Goal: Check status: Check status

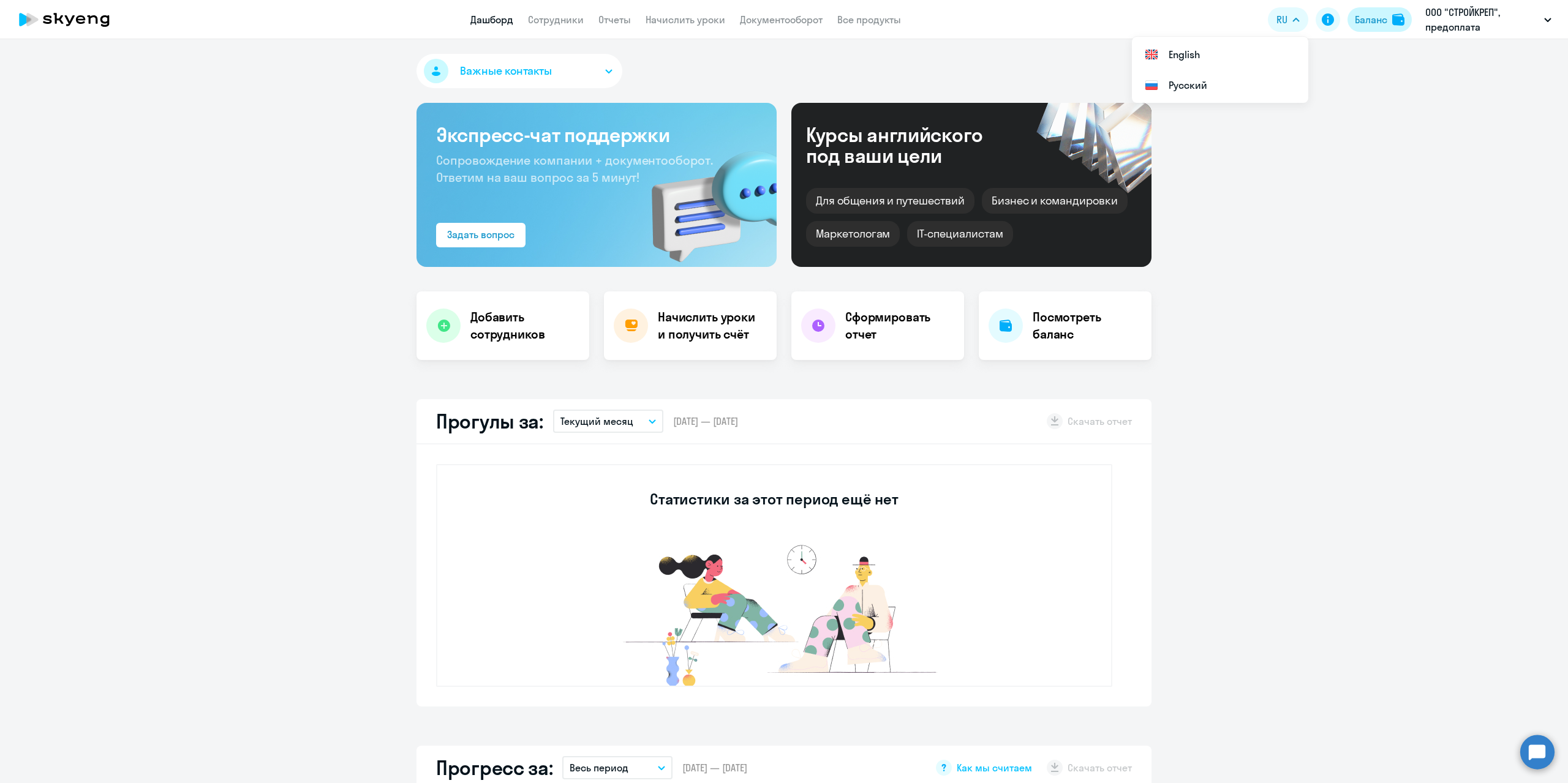
click at [1366, 23] on div "Баланс" at bounding box center [1371, 19] width 33 height 14
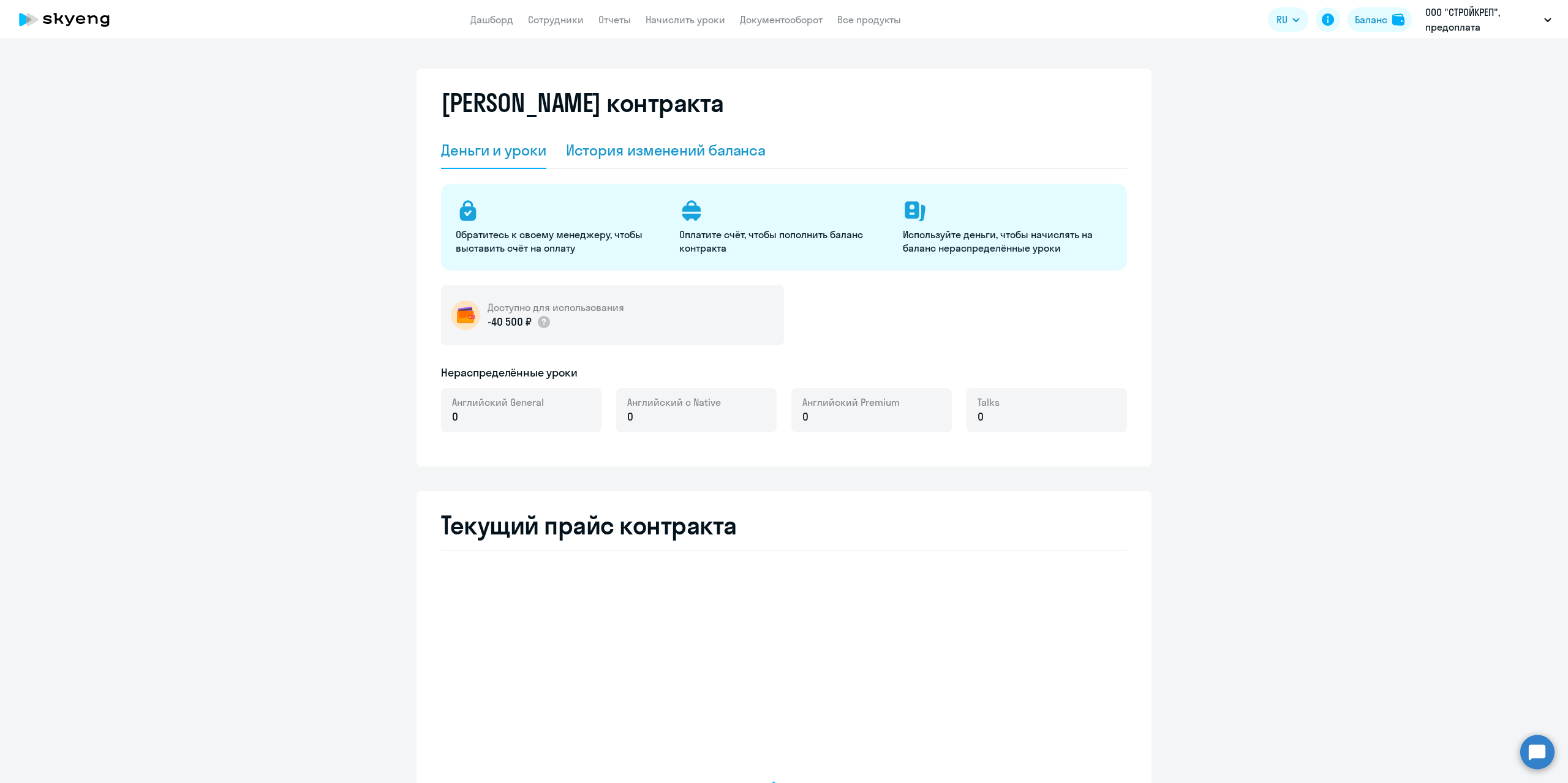
select select "english_adult_not_native_speaker"
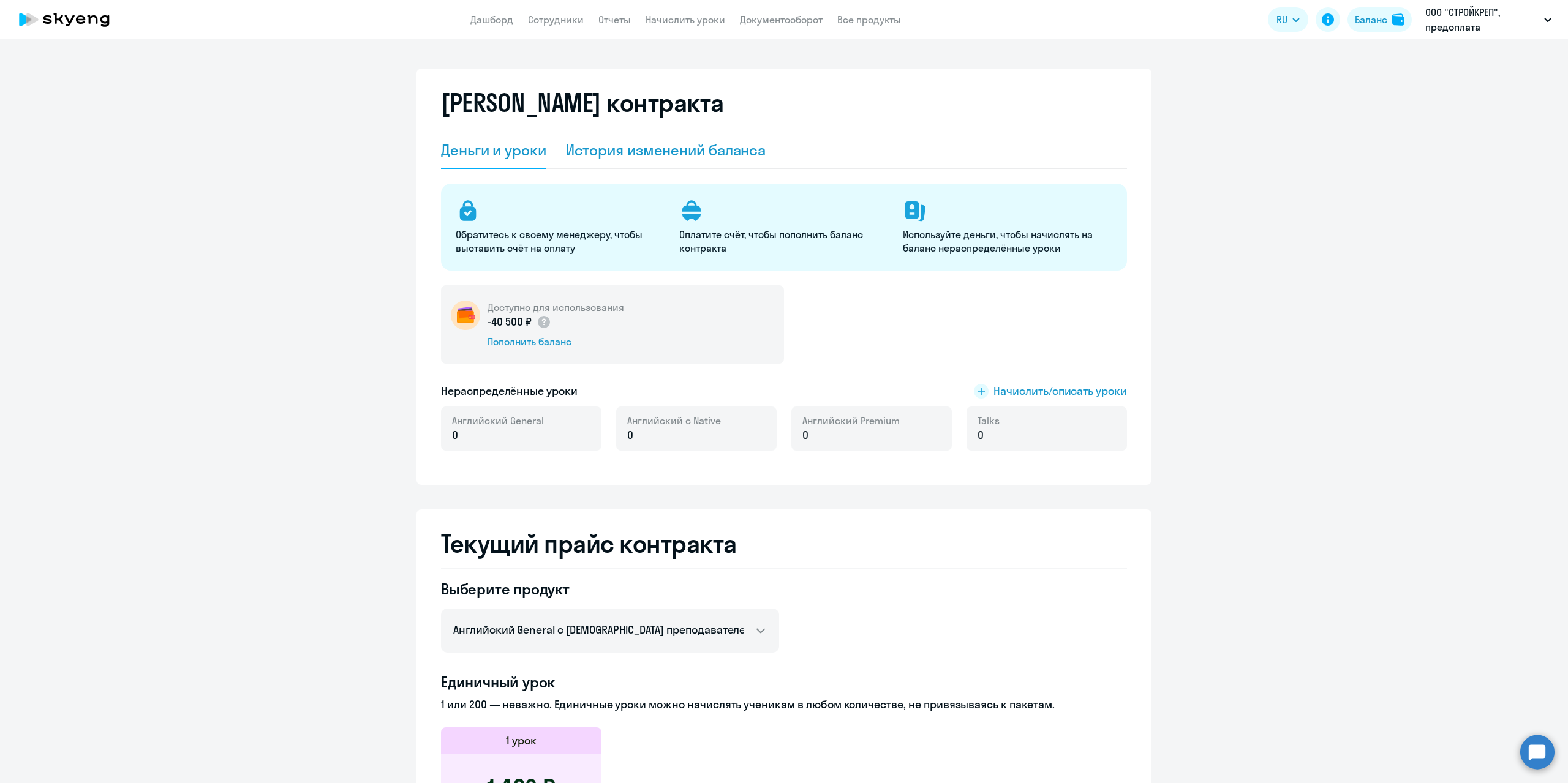
click at [631, 147] on div "История изменений баланса" at bounding box center [666, 150] width 200 height 20
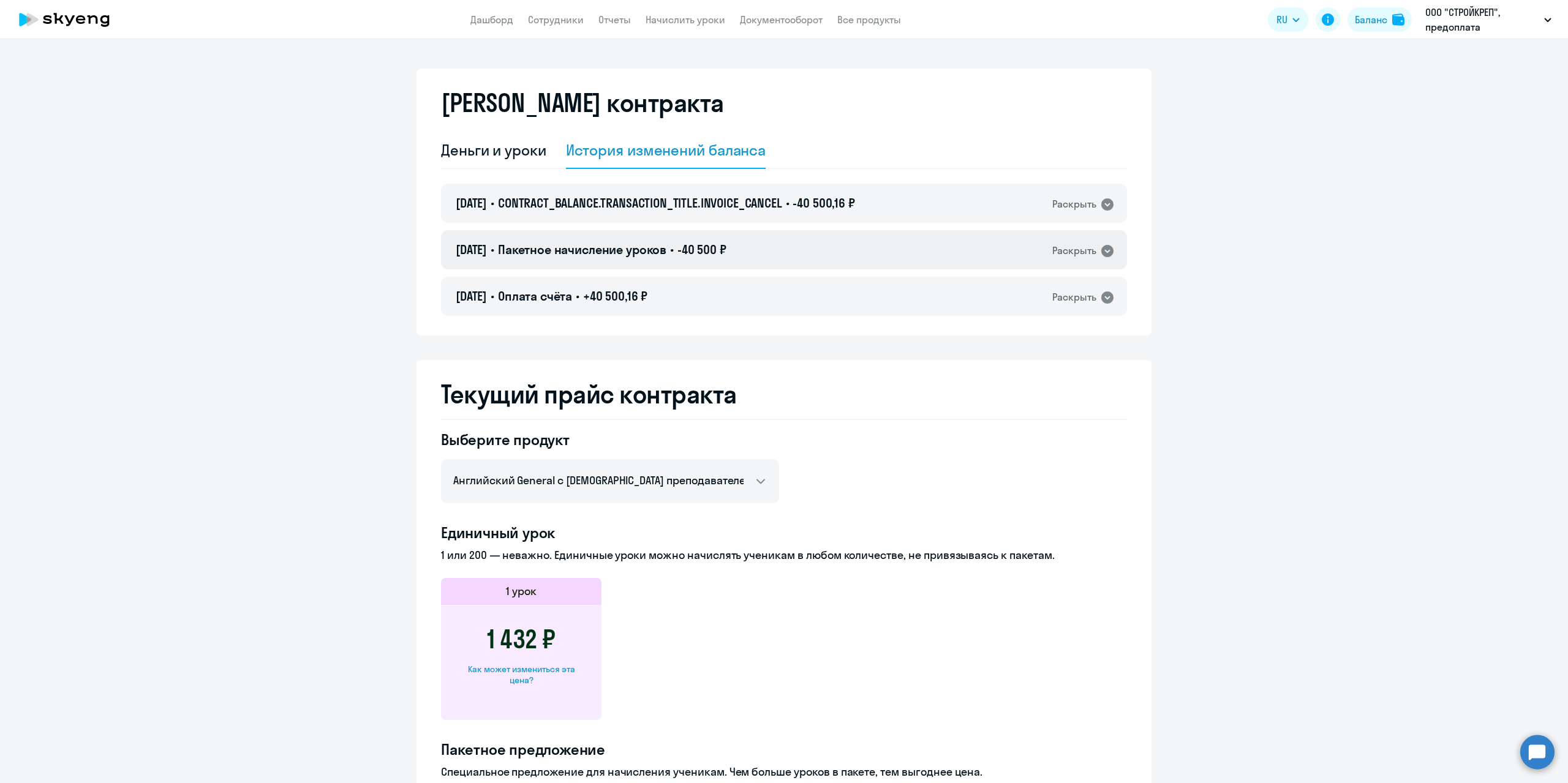
click at [1100, 246] on icon at bounding box center [1107, 250] width 15 height 14
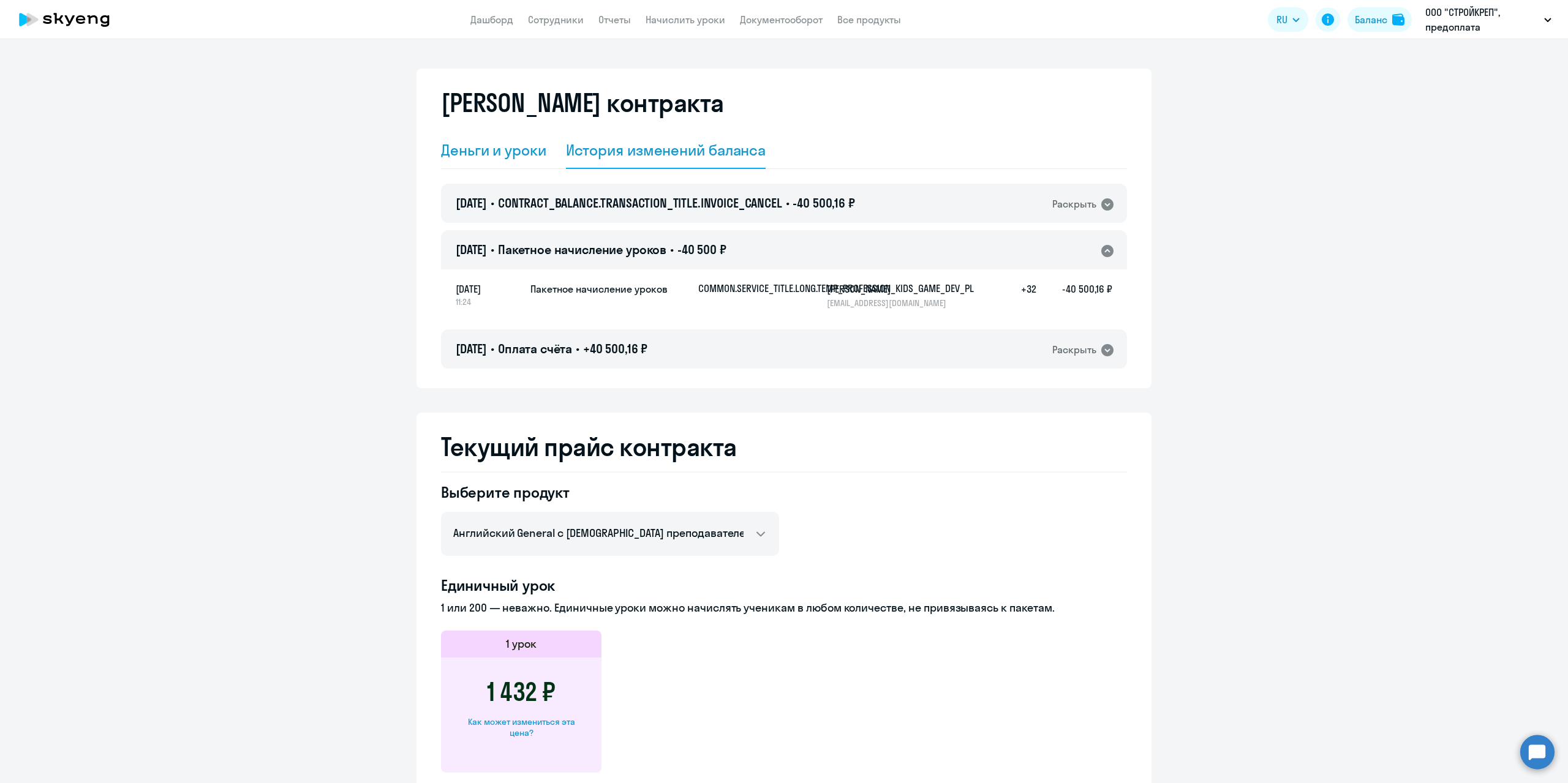
click at [495, 148] on div "Деньги и уроки" at bounding box center [494, 150] width 105 height 20
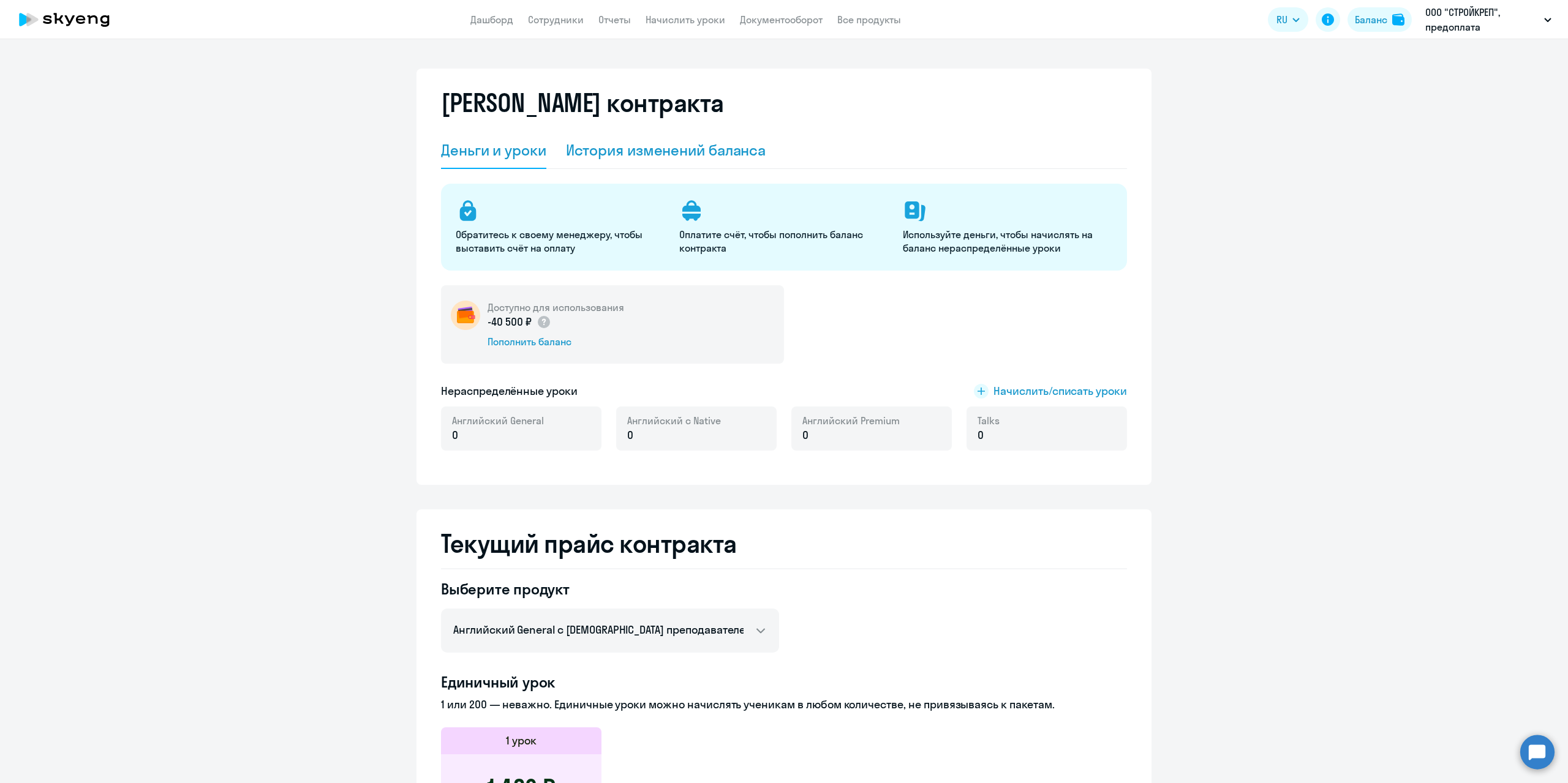
click at [665, 156] on div "История изменений баланса" at bounding box center [666, 150] width 200 height 20
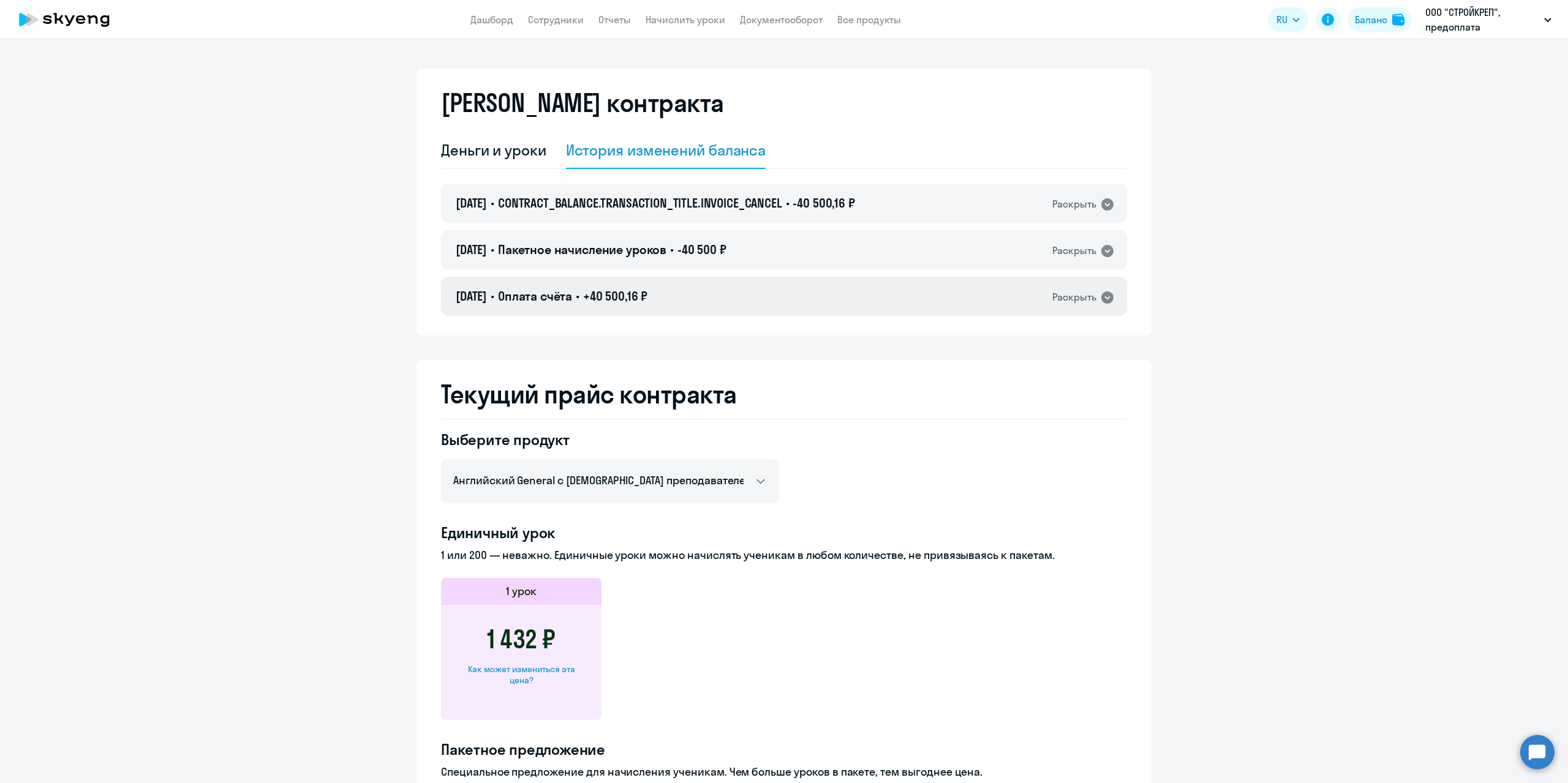
click at [1077, 298] on div "Раскрыть" at bounding box center [1074, 298] width 44 height 15
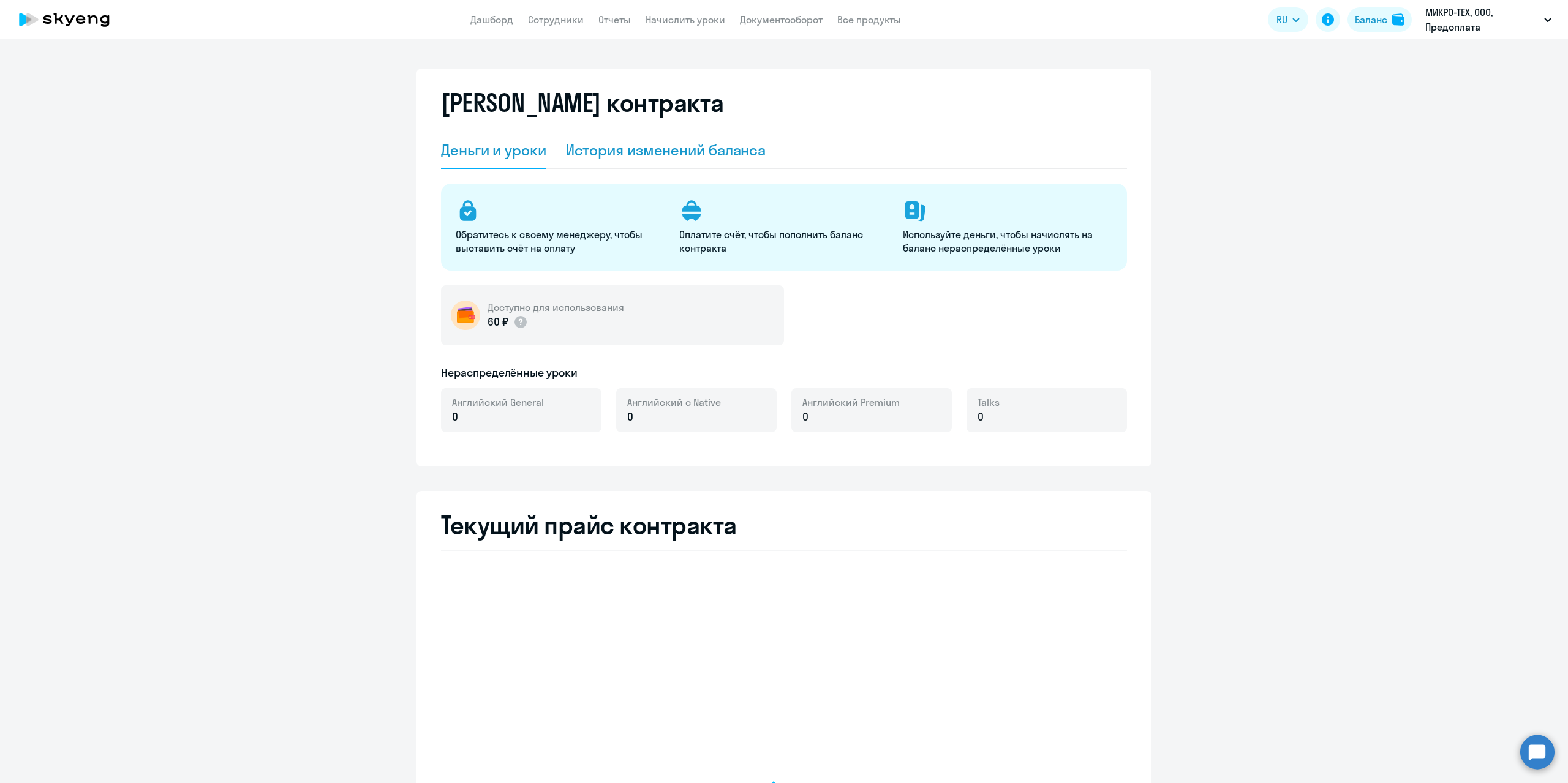
click at [644, 147] on div "История изменений баланса" at bounding box center [666, 150] width 200 height 20
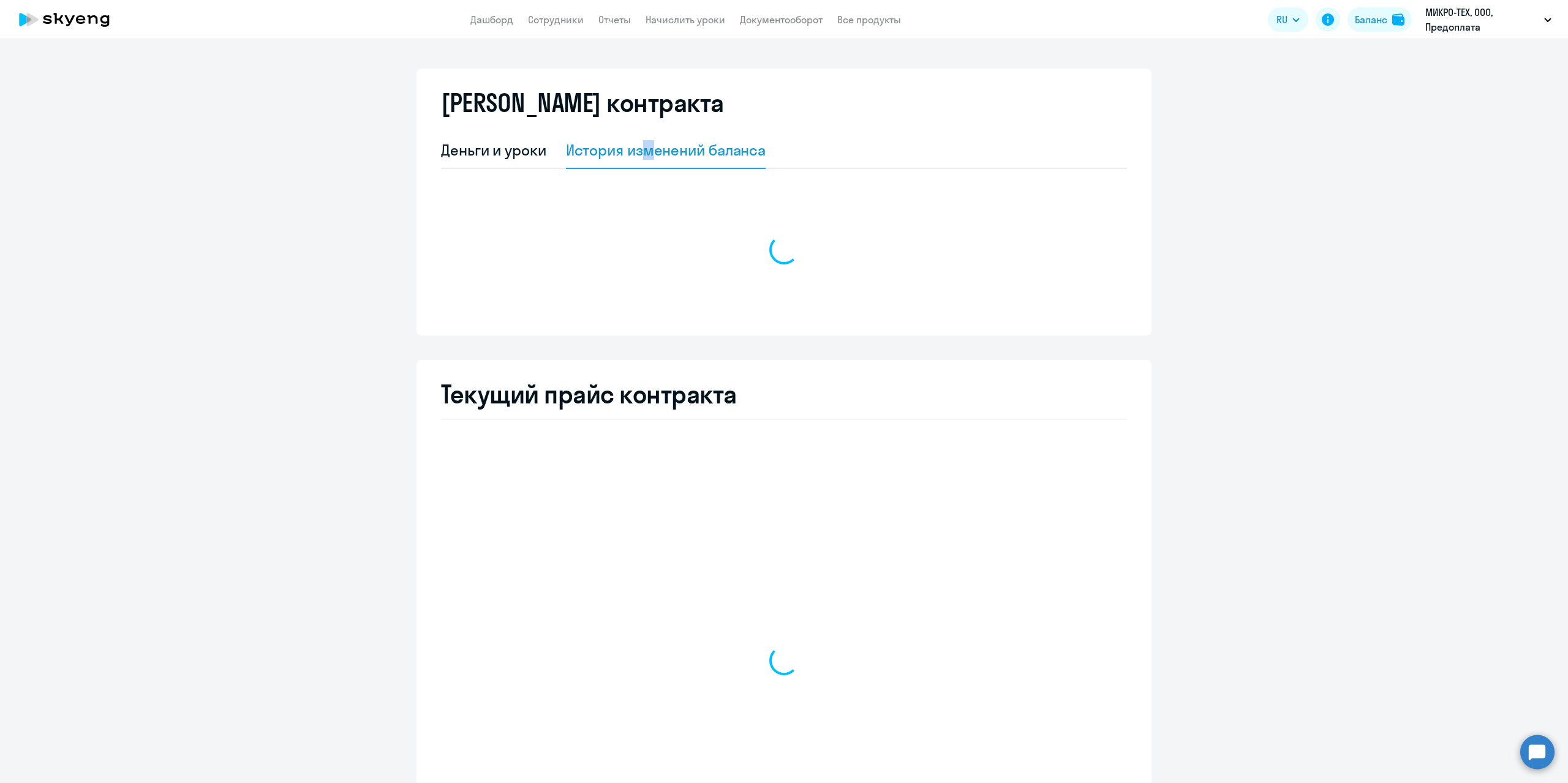
select select "english_adult_not_native_speaker"
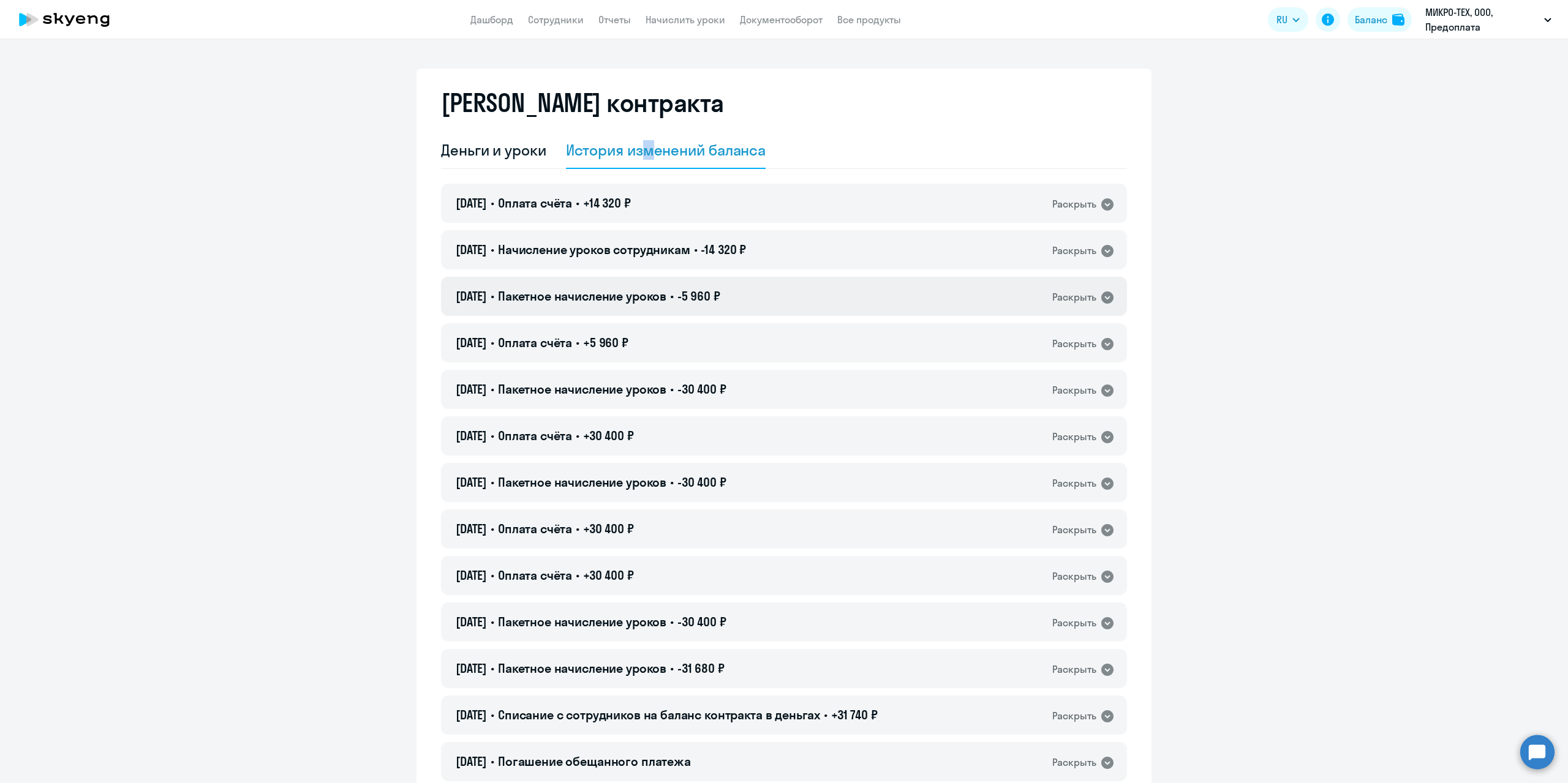
click at [637, 303] on span "Пакетное начисление уроков" at bounding box center [582, 296] width 169 height 15
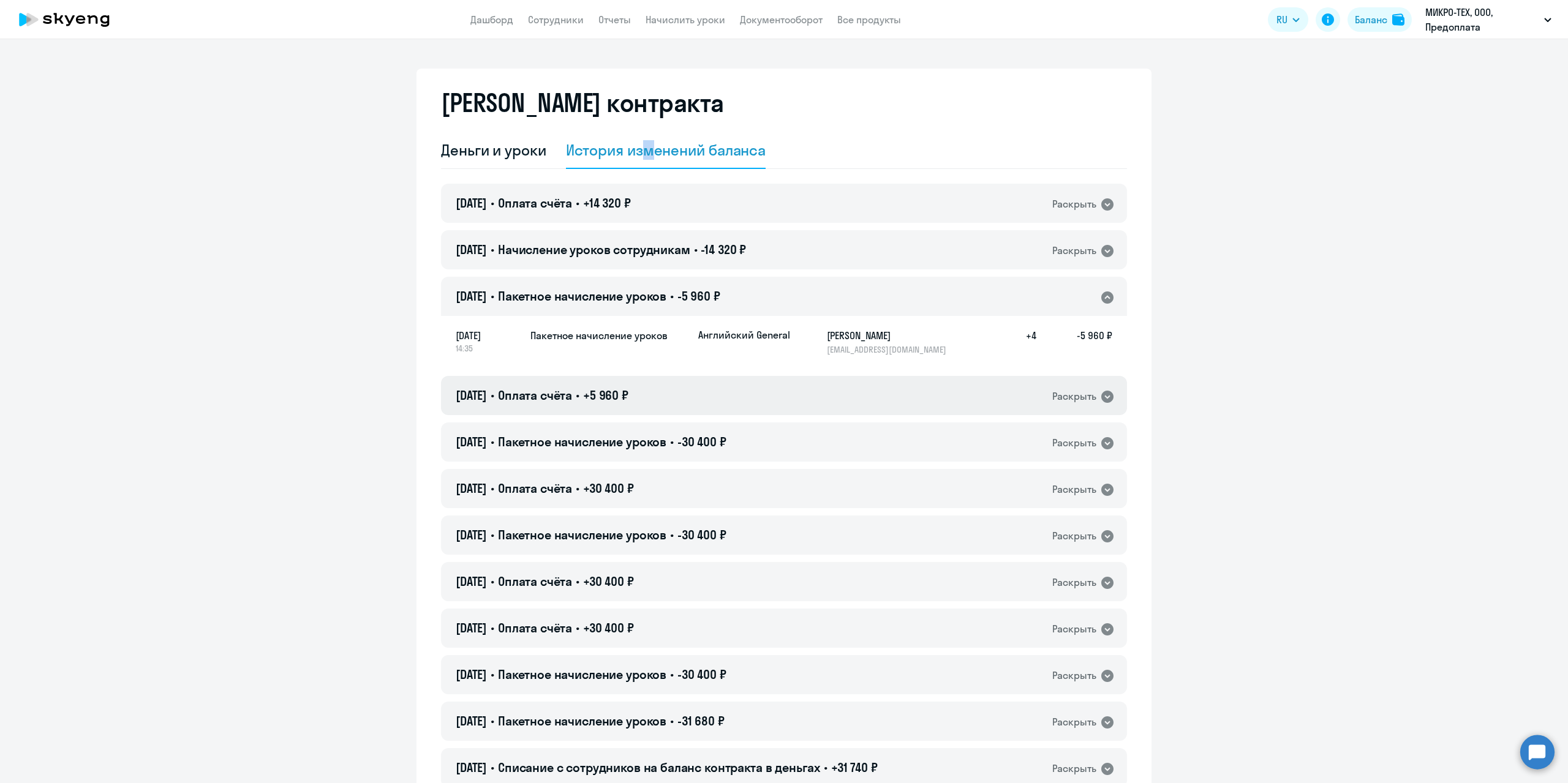
click at [742, 397] on div "25.02.2025 • Оплата счёта • +5 960 ₽ Раскрыть" at bounding box center [784, 395] width 686 height 39
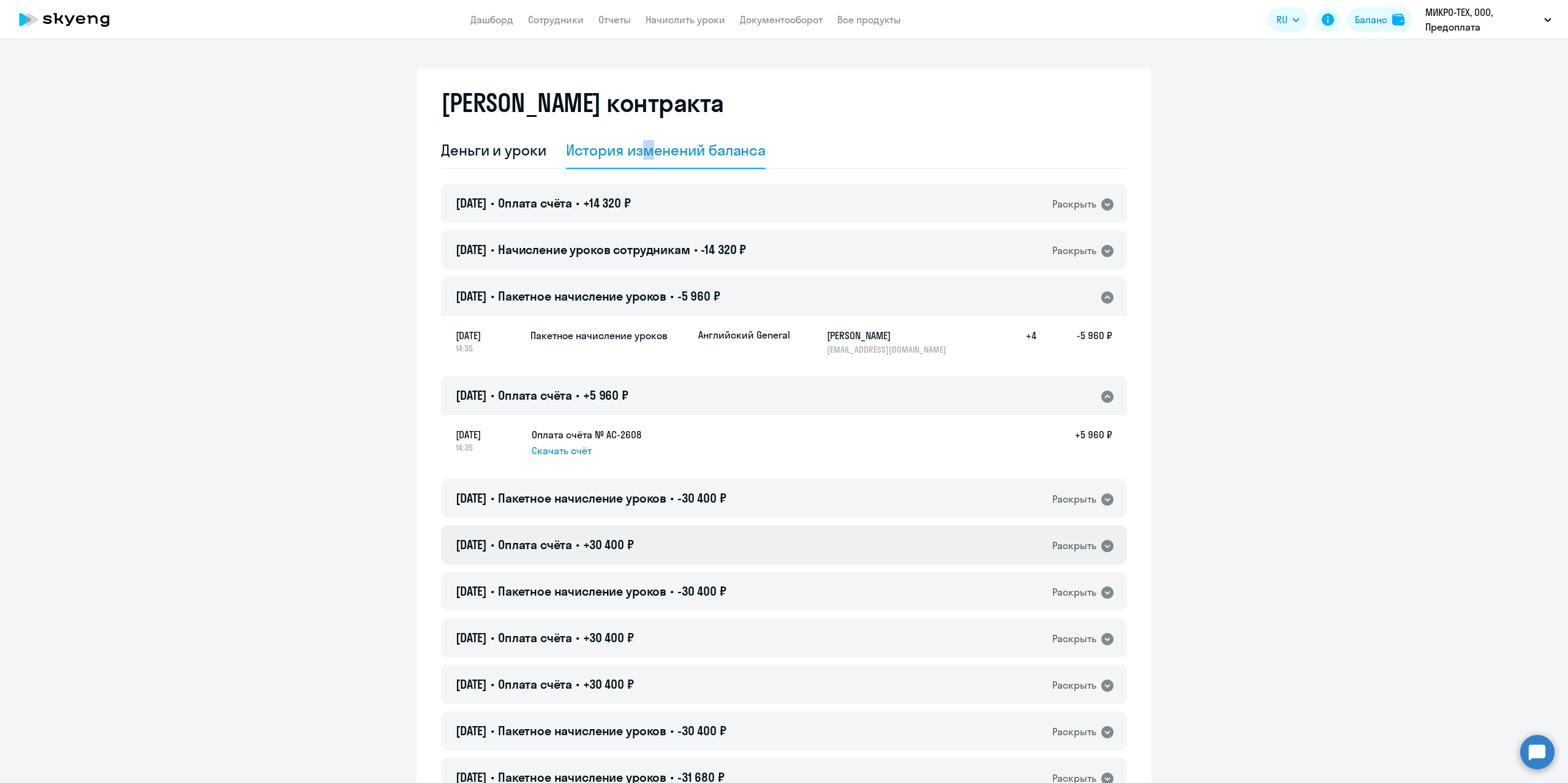
click at [826, 539] on div "17.02.2025 • Оплата счёта • +30 400 ₽ Раскрыть" at bounding box center [784, 544] width 686 height 39
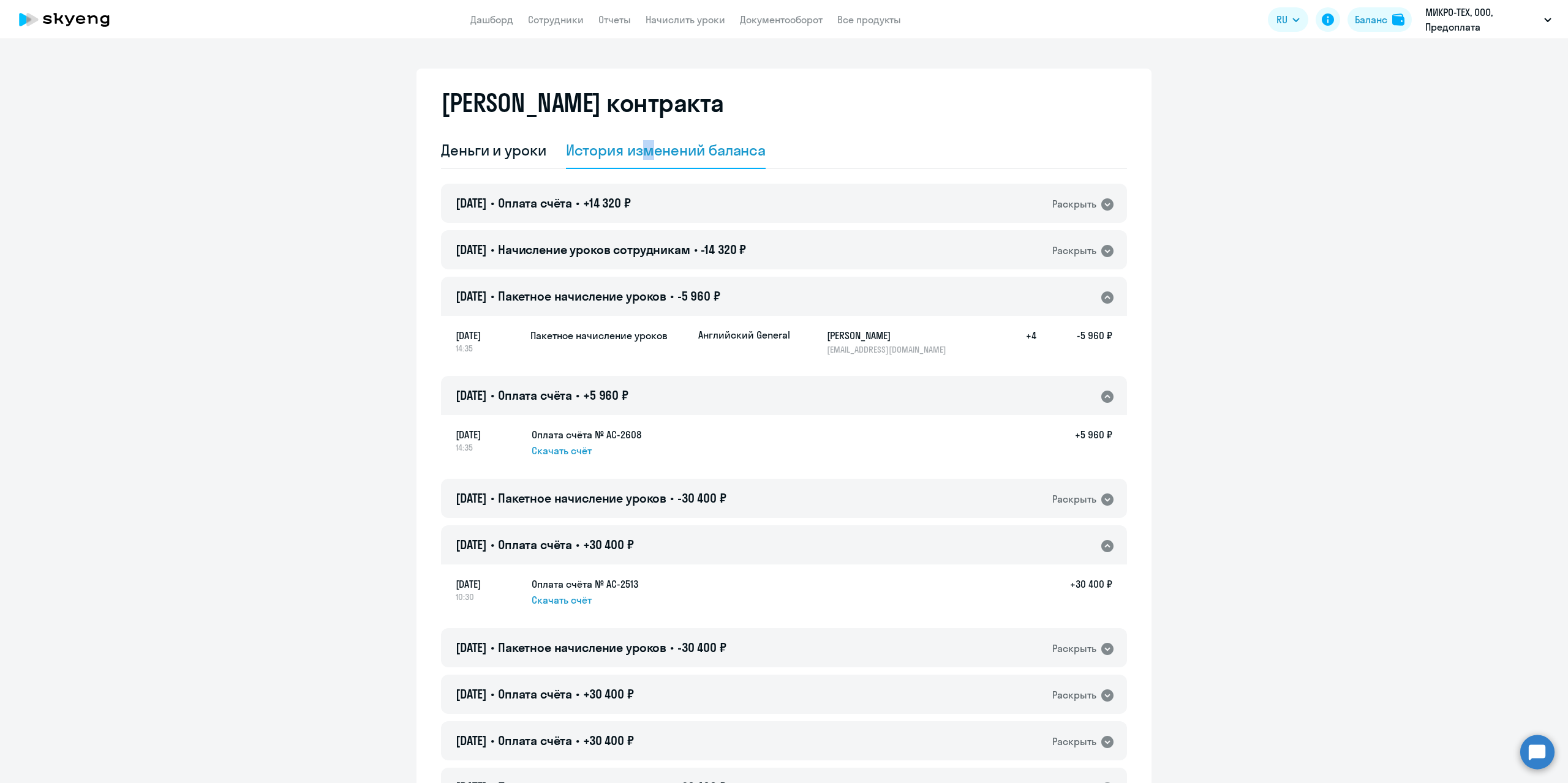
scroll to position [122, 0]
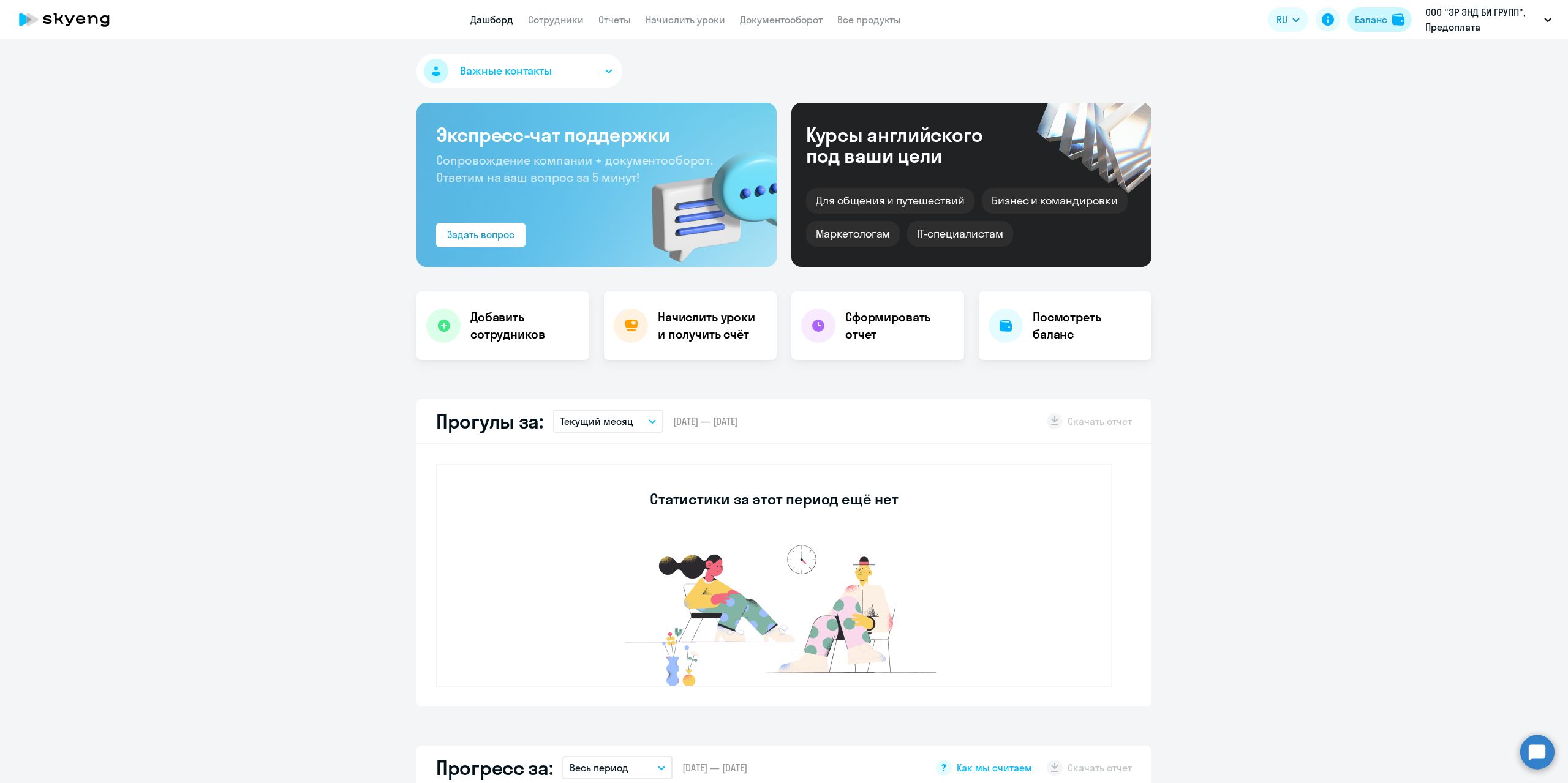
click at [1398, 8] on button "Баланс" at bounding box center [1379, 20] width 64 height 24
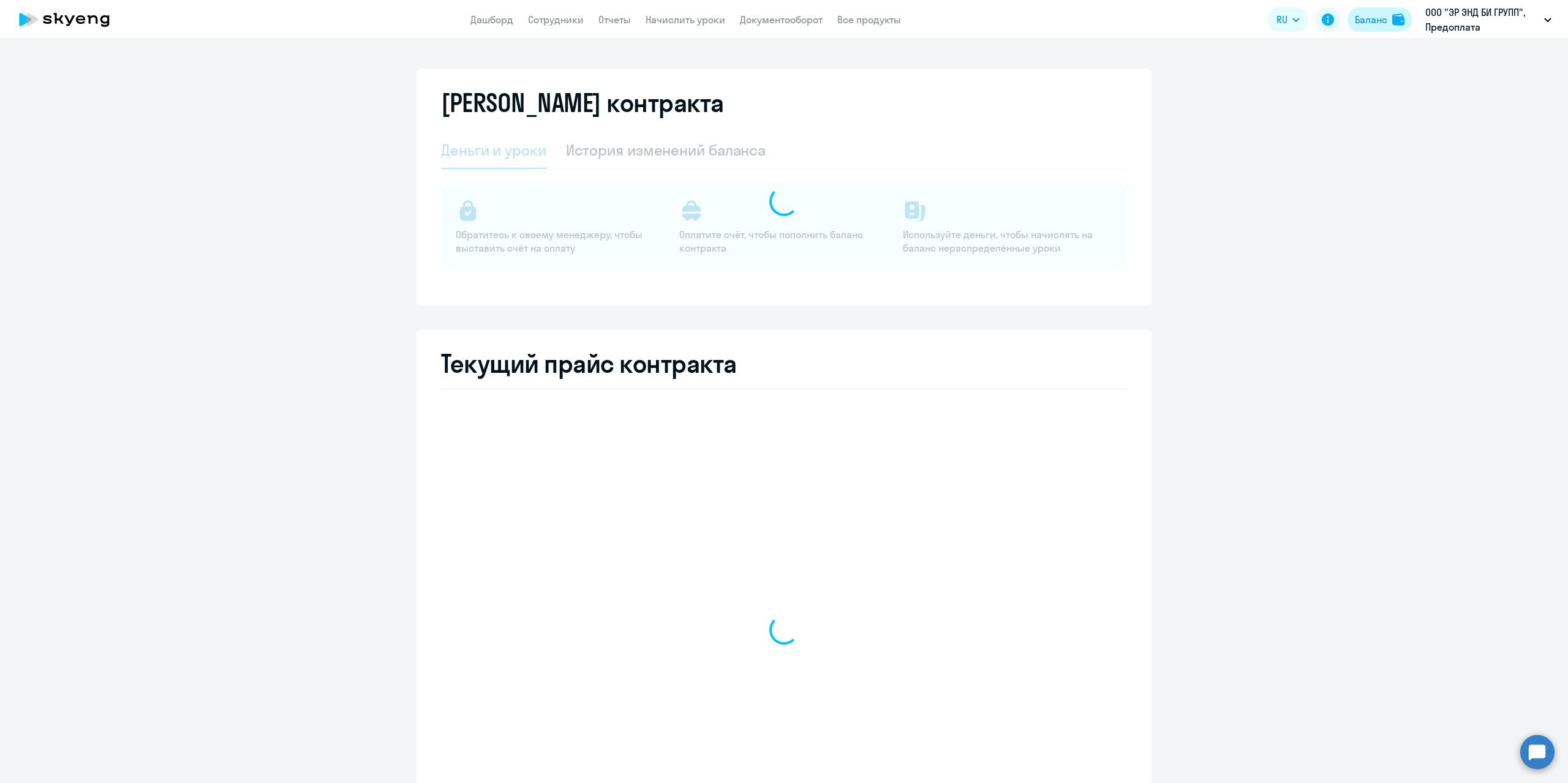
select select "english_adult_not_native_speaker"
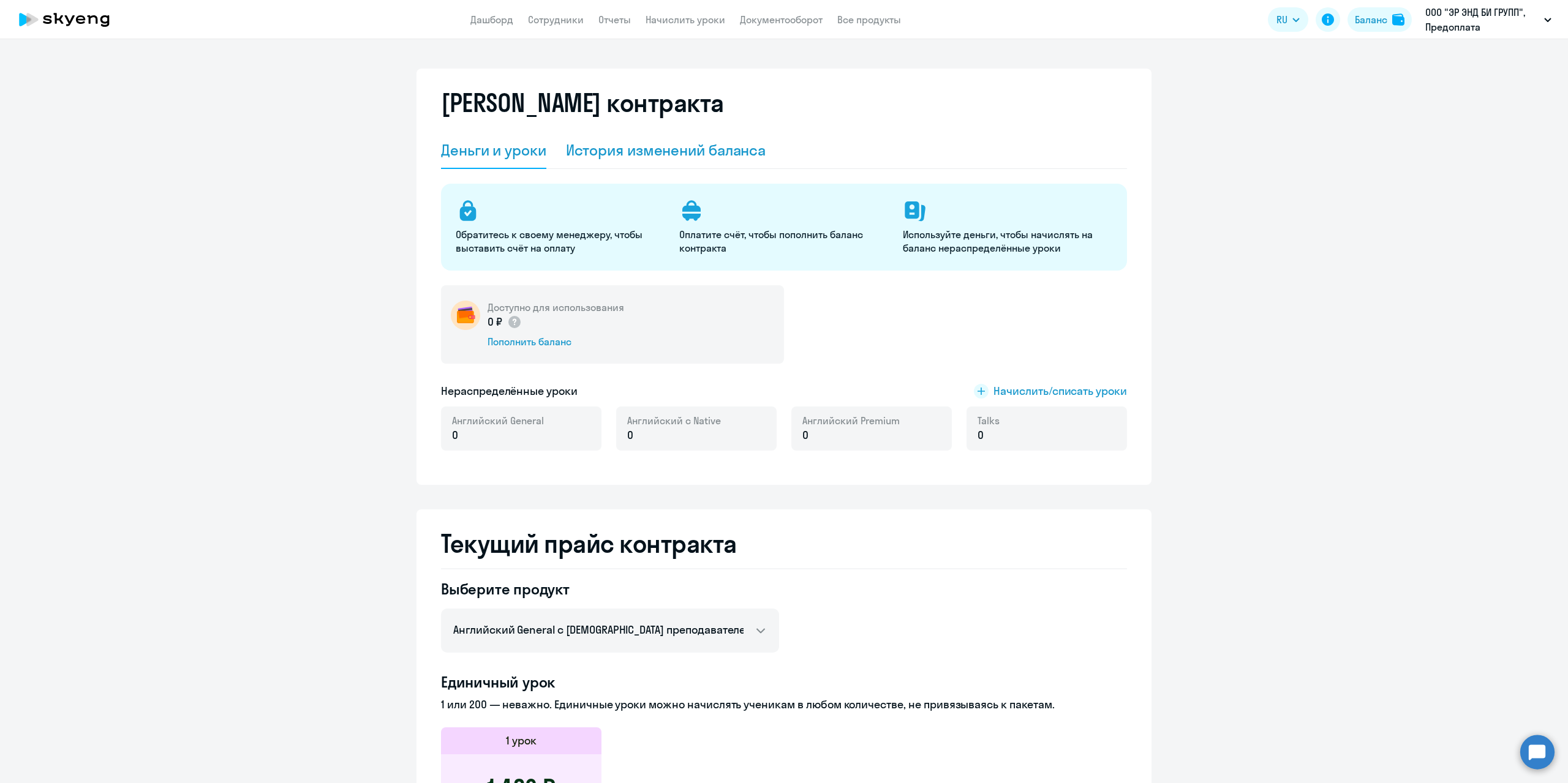
click at [724, 136] on div "История изменений баланса" at bounding box center [666, 150] width 200 height 37
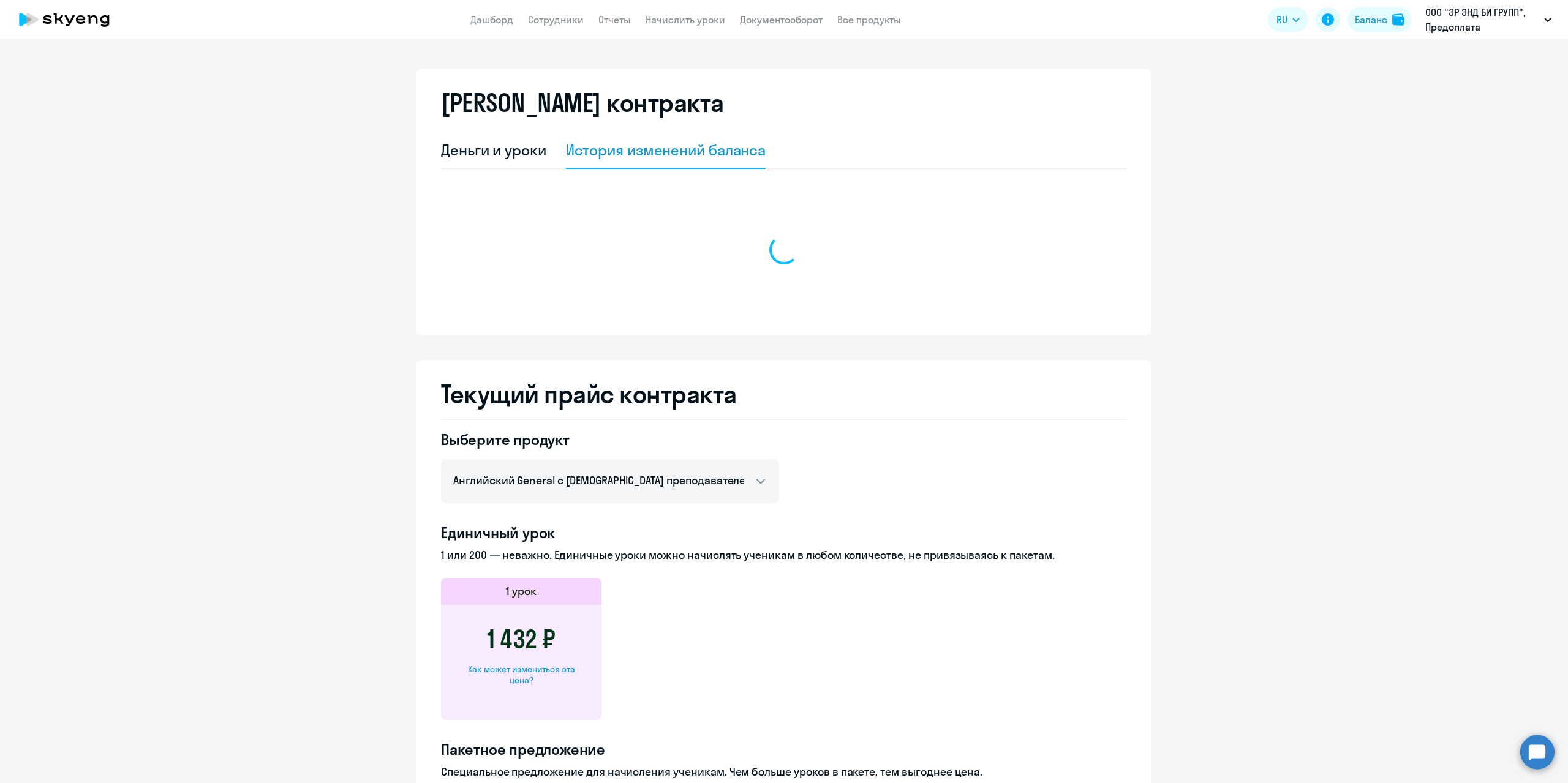
click at [715, 118] on div "[PERSON_NAME] контракта" at bounding box center [784, 111] width 686 height 44
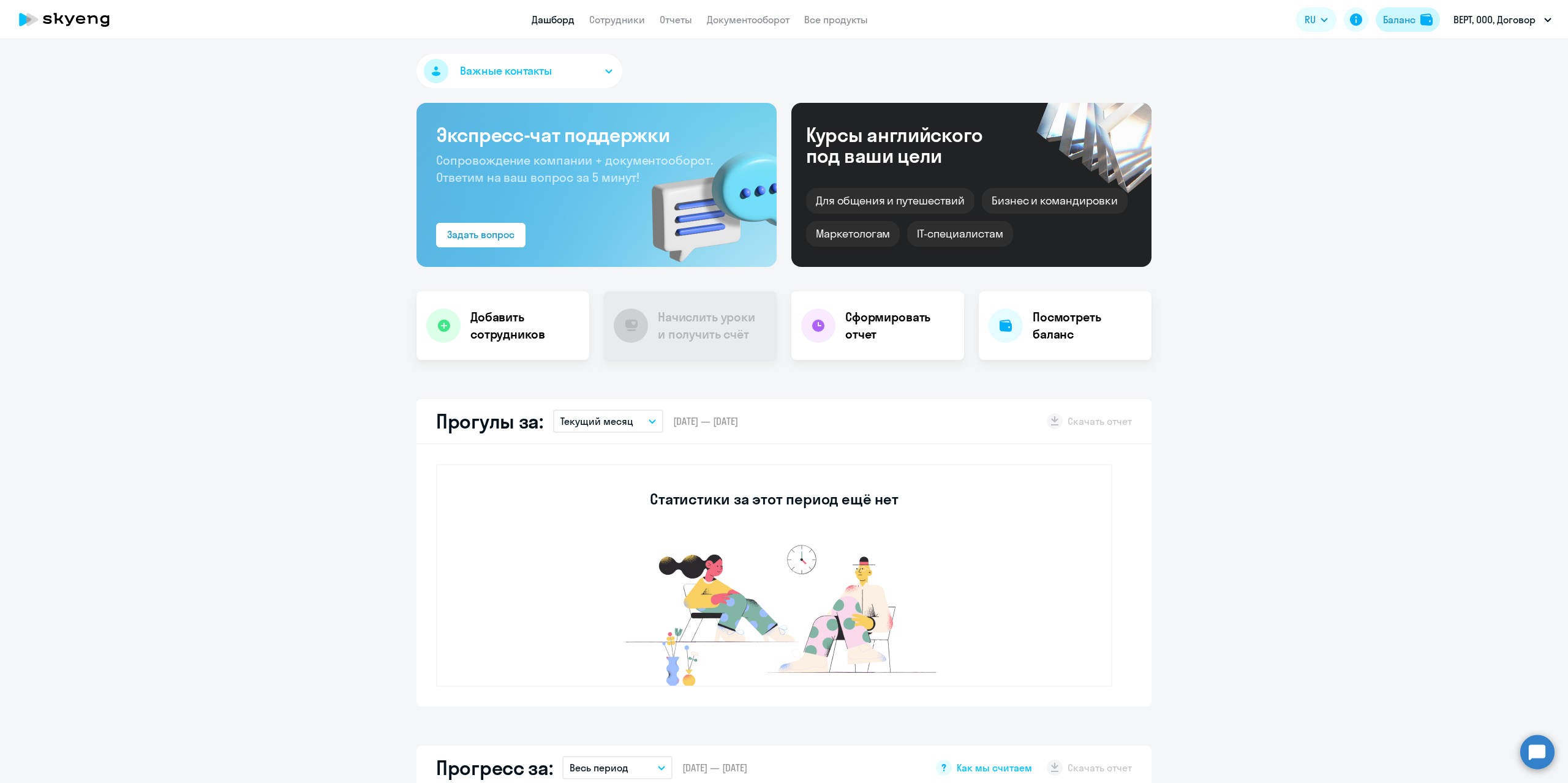
click at [1400, 20] on div "Баланс" at bounding box center [1399, 19] width 33 height 14
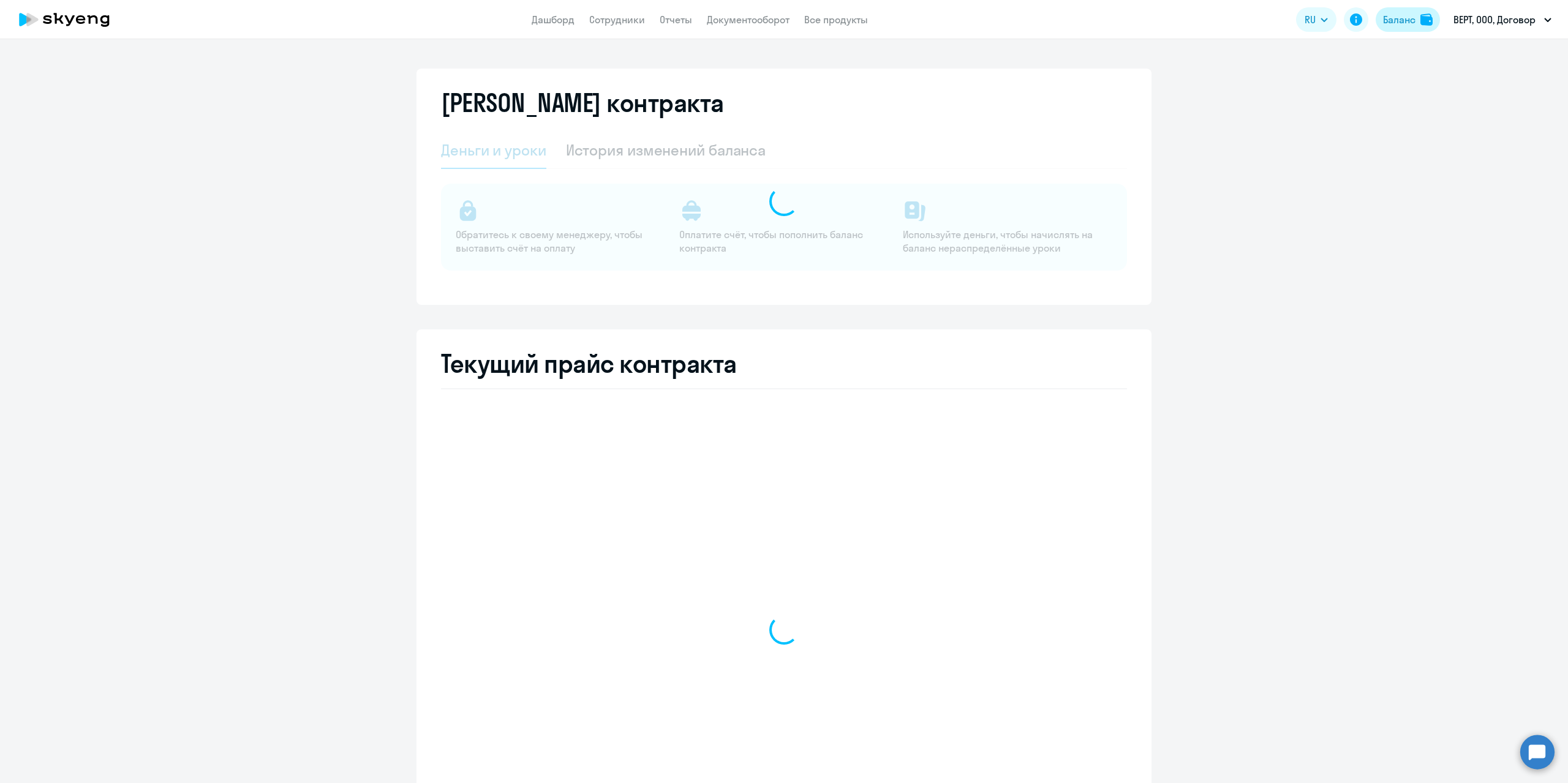
select select "english_adult_not_native_speaker"
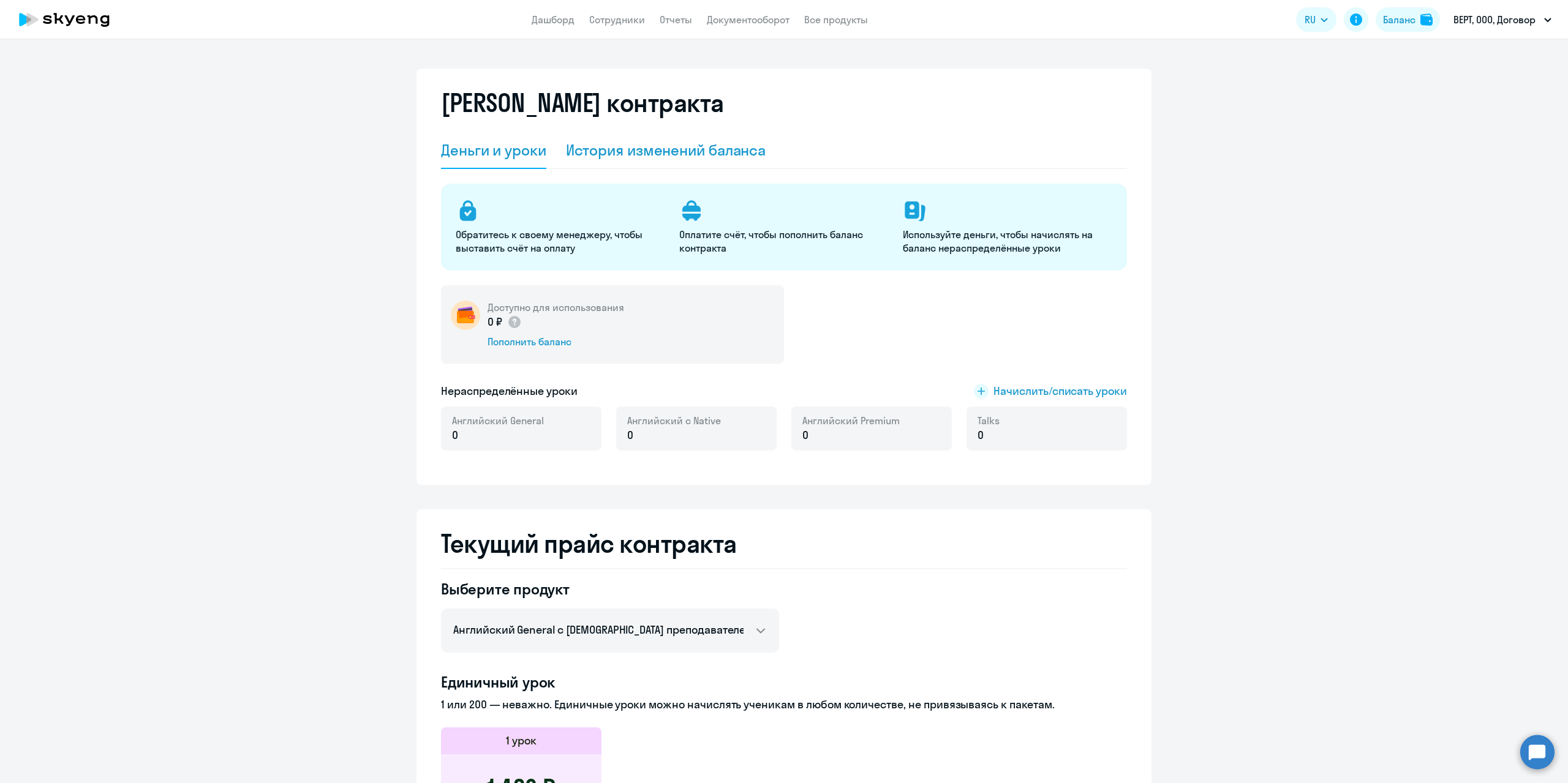
click at [702, 165] on div "История изменений баланса" at bounding box center [666, 150] width 200 height 37
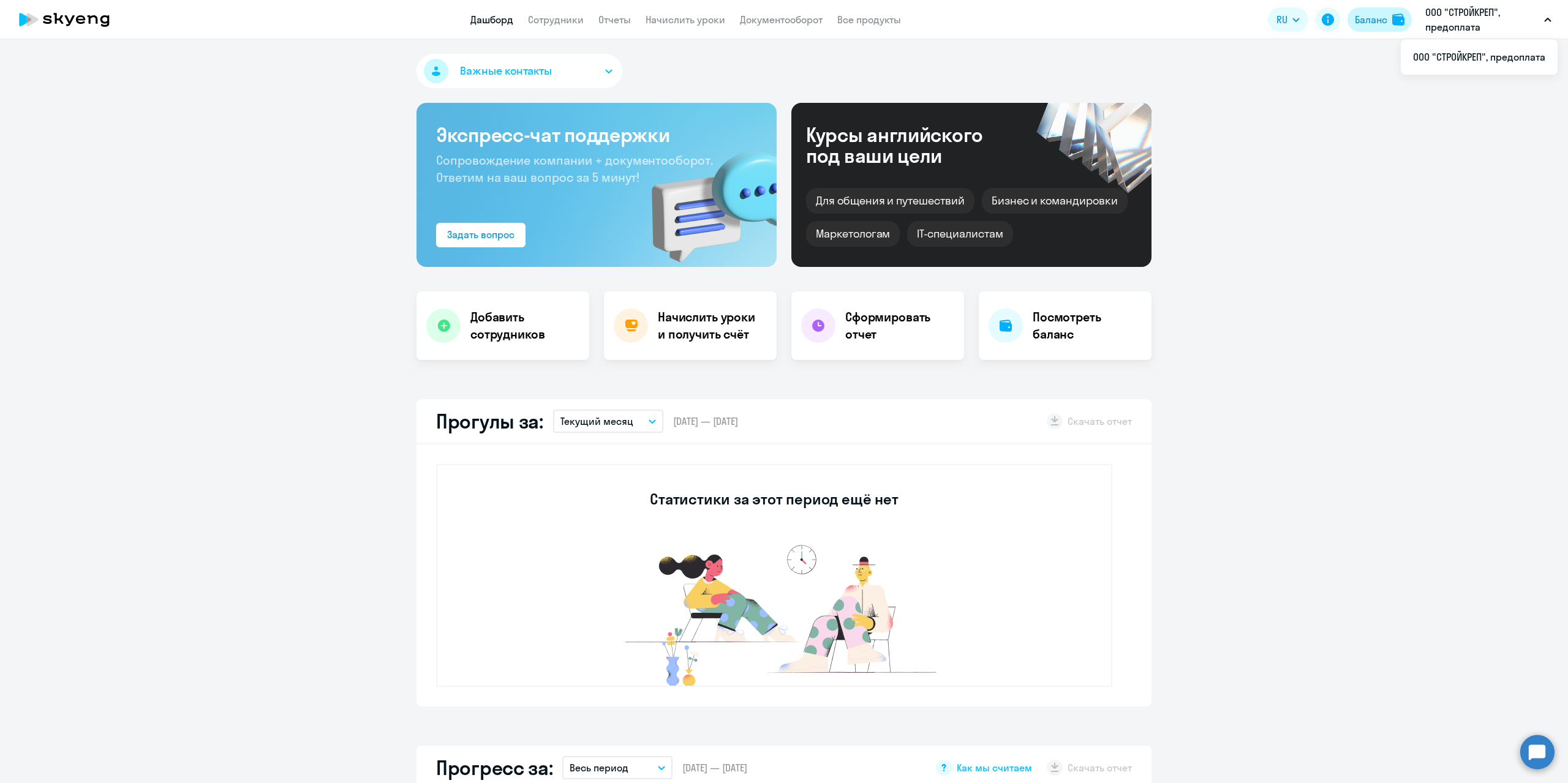
click at [1369, 16] on div "Баланс" at bounding box center [1371, 19] width 33 height 14
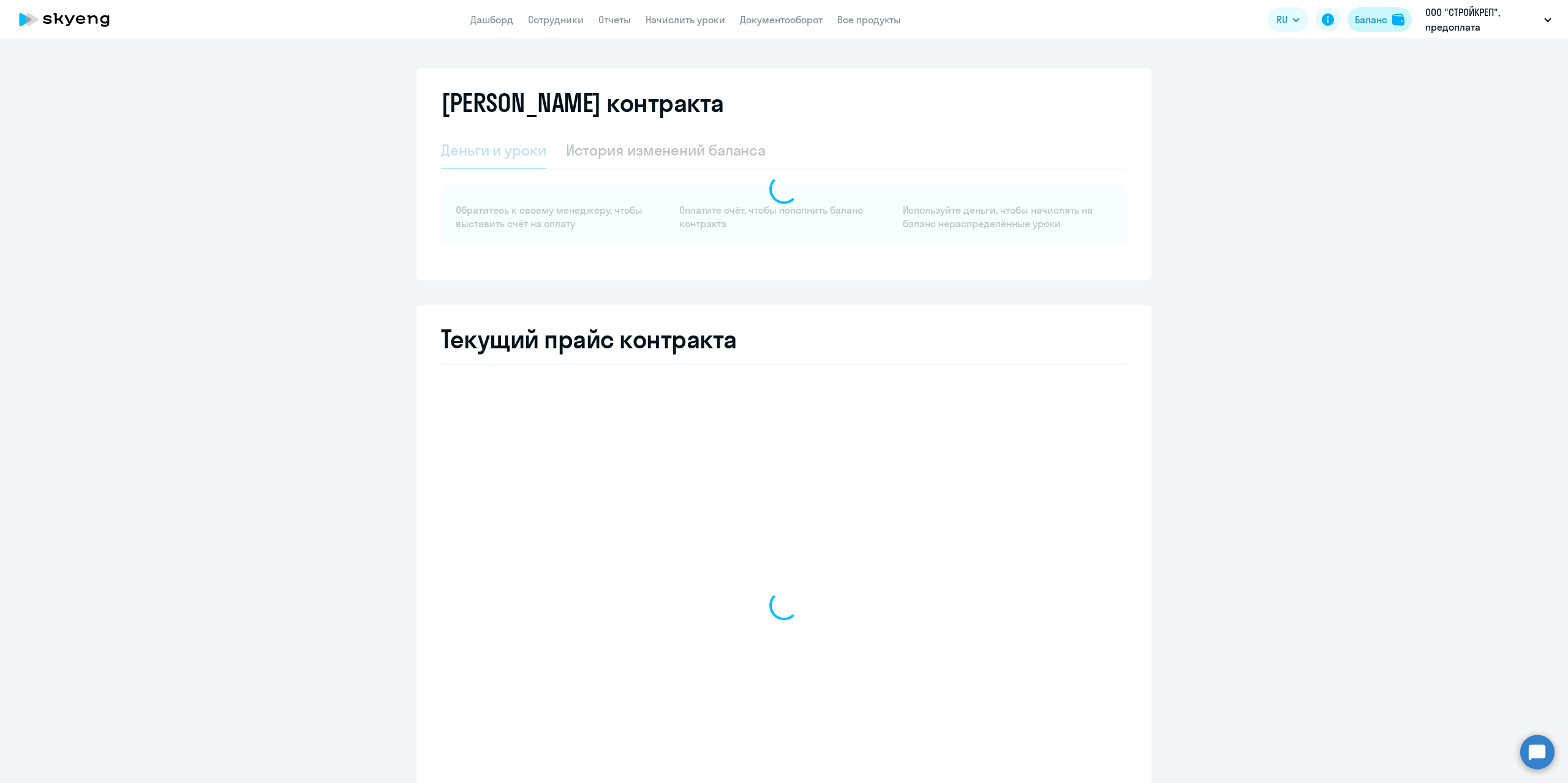
select select "english_adult_not_native_speaker"
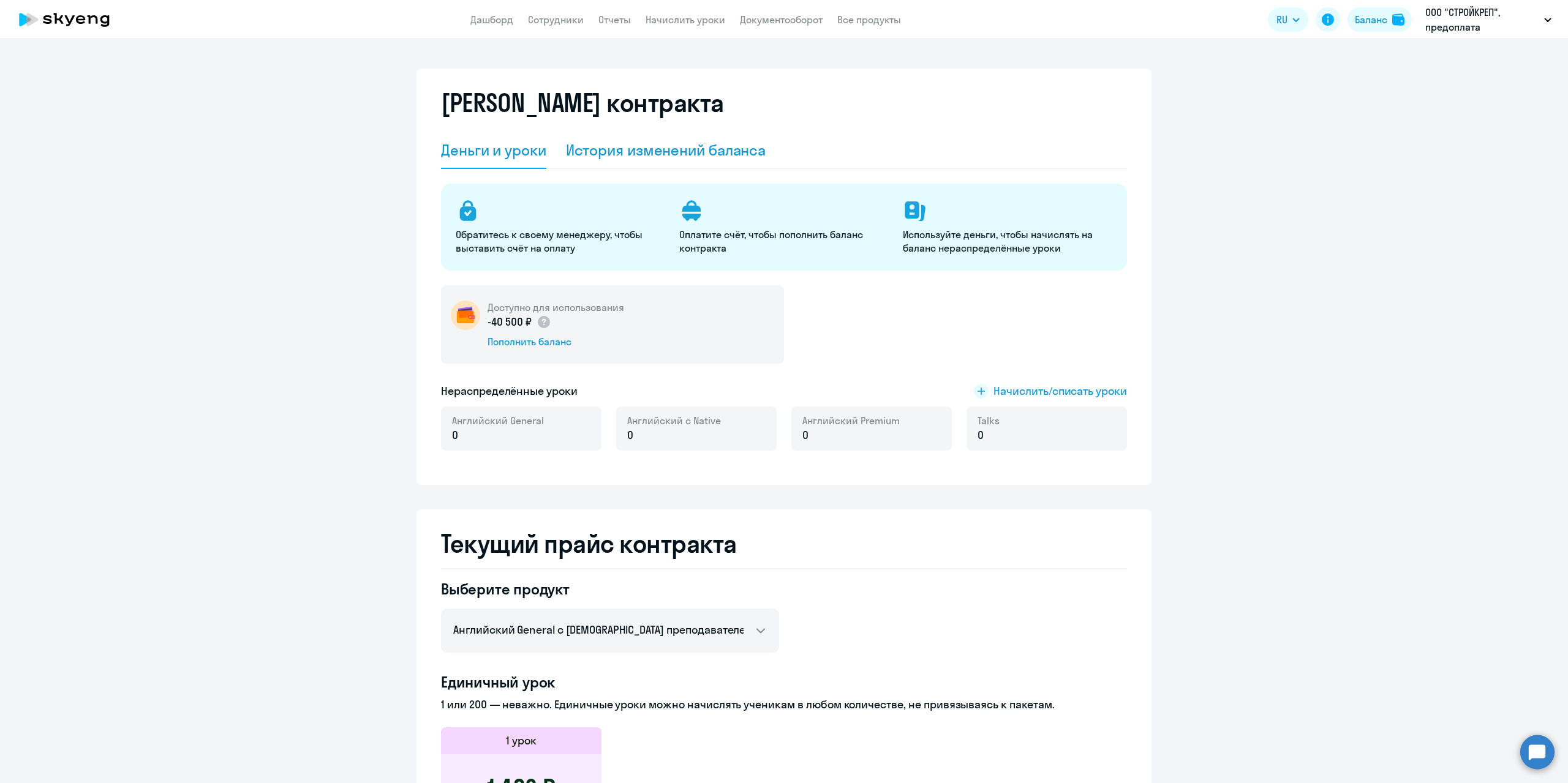
click at [671, 156] on div "История изменений баланса" at bounding box center [666, 150] width 200 height 20
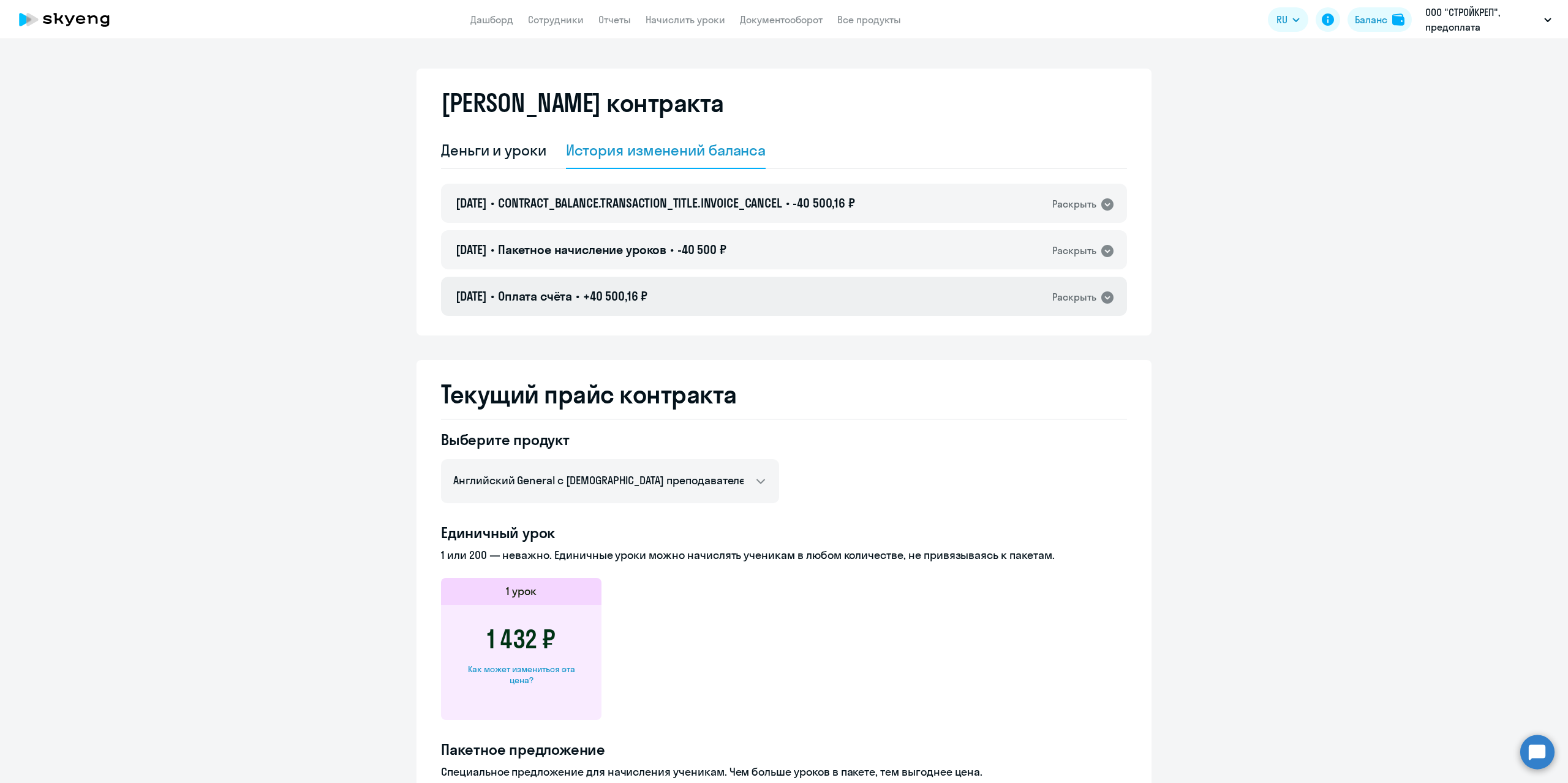
click at [1076, 292] on div "Раскрыть" at bounding box center [1074, 298] width 44 height 15
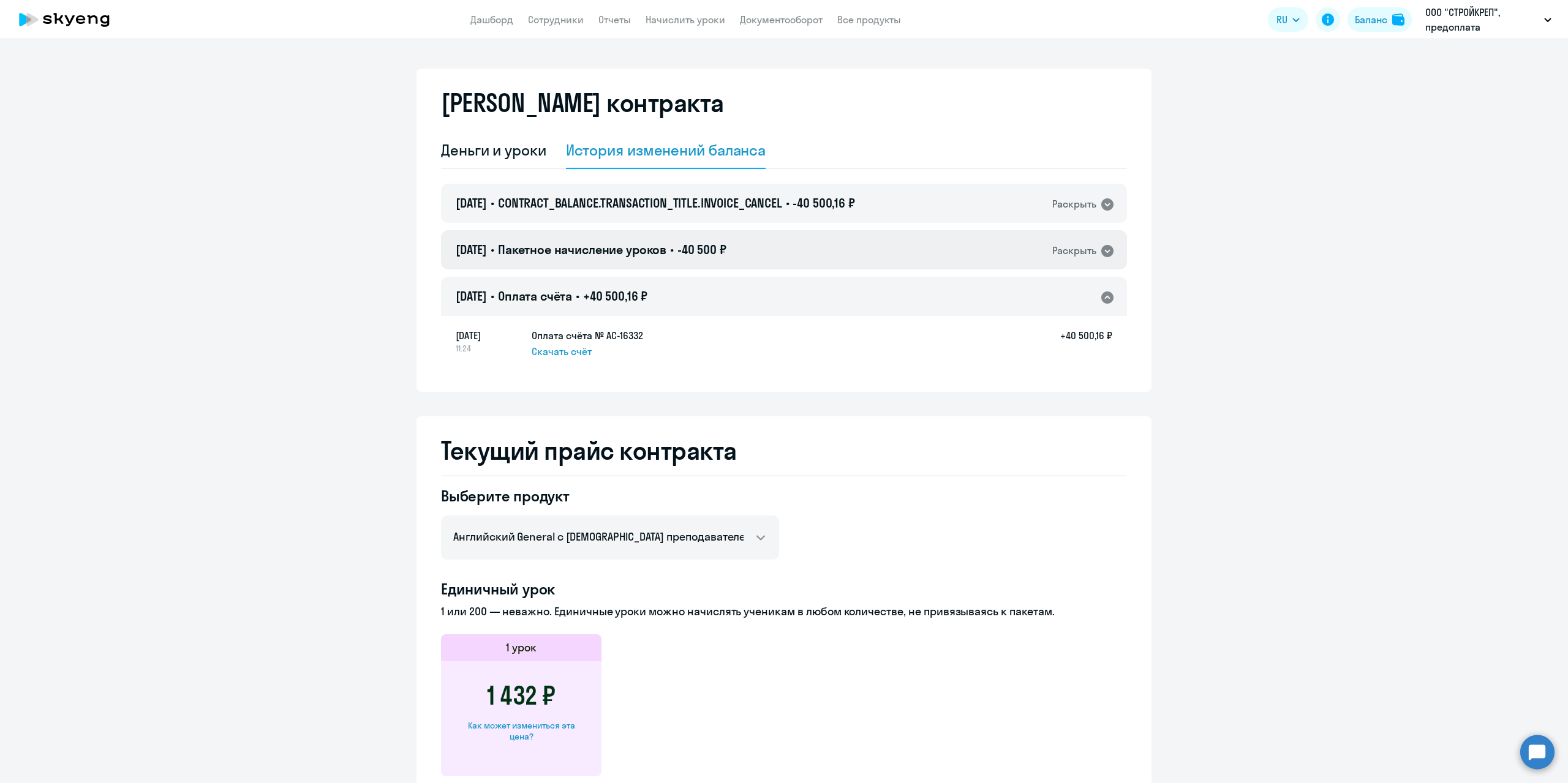
click at [1083, 251] on div "Раскрыть" at bounding box center [1074, 251] width 44 height 15
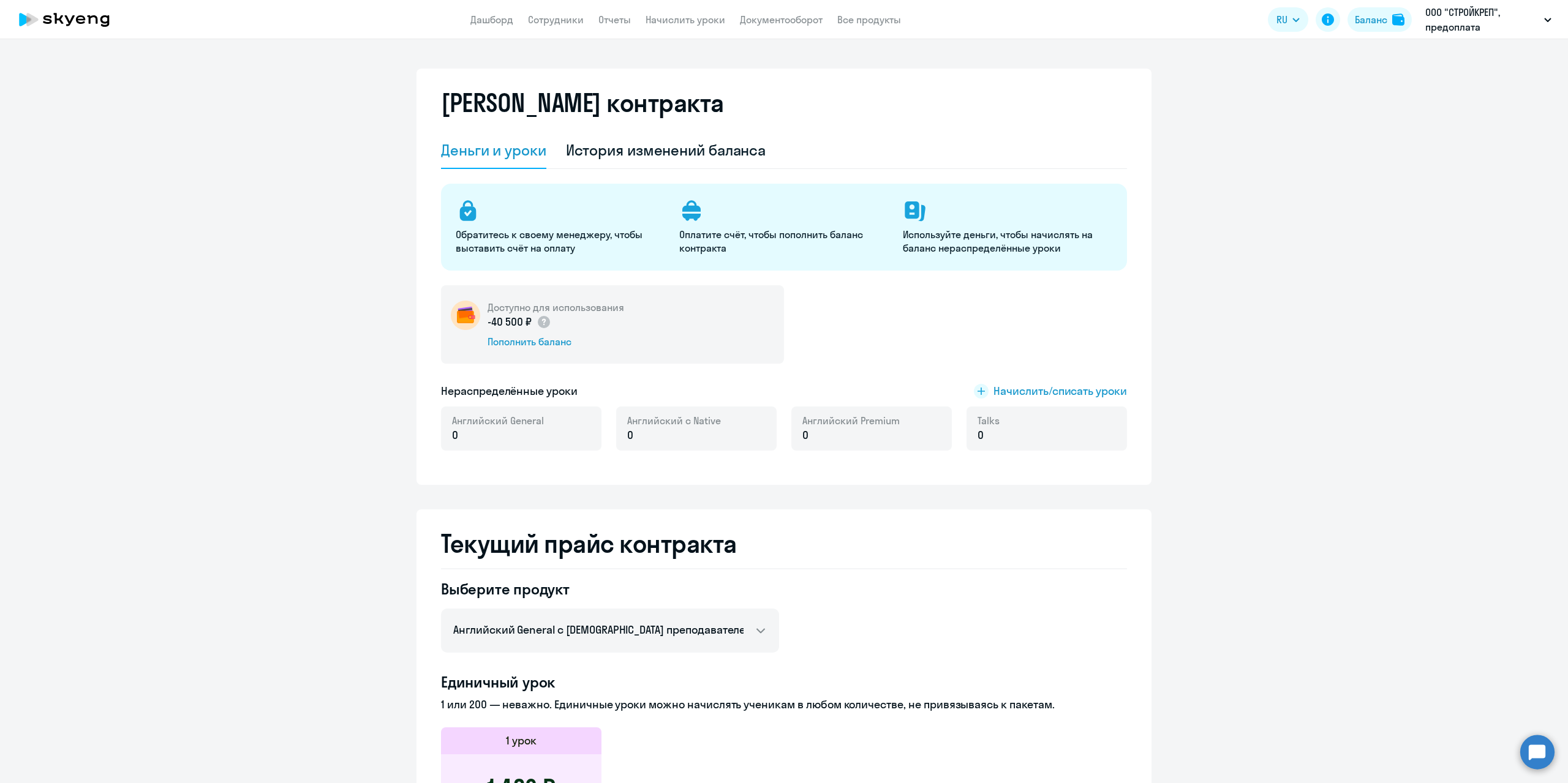
select select "english_adult_not_native_speaker"
click at [630, 139] on div "История изменений баланса" at bounding box center [666, 150] width 200 height 37
